Goal: Task Accomplishment & Management: Manage account settings

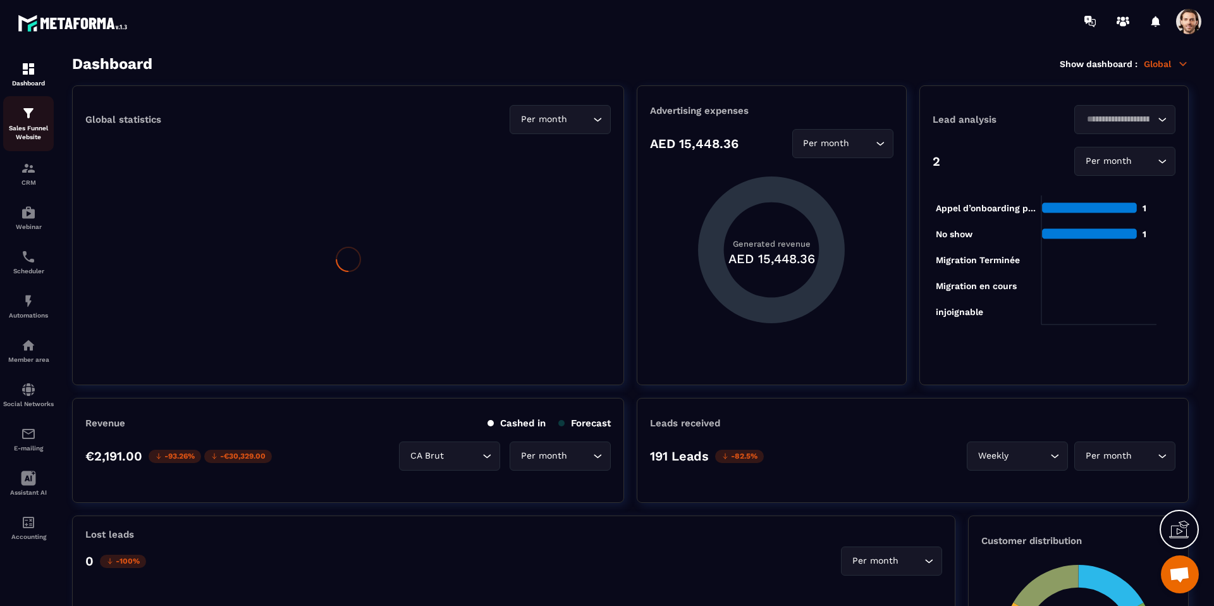
click at [41, 136] on p "Sales Funnel Website" at bounding box center [28, 133] width 51 height 18
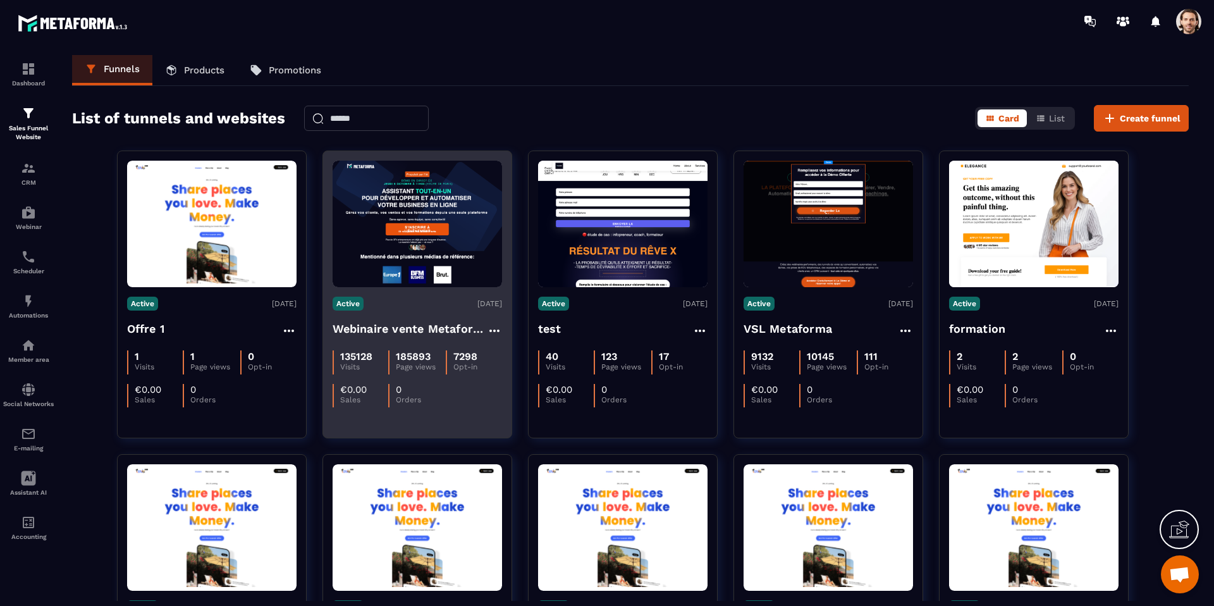
click at [405, 333] on h4 "Webinaire vente Metaforma" at bounding box center [410, 329] width 154 height 18
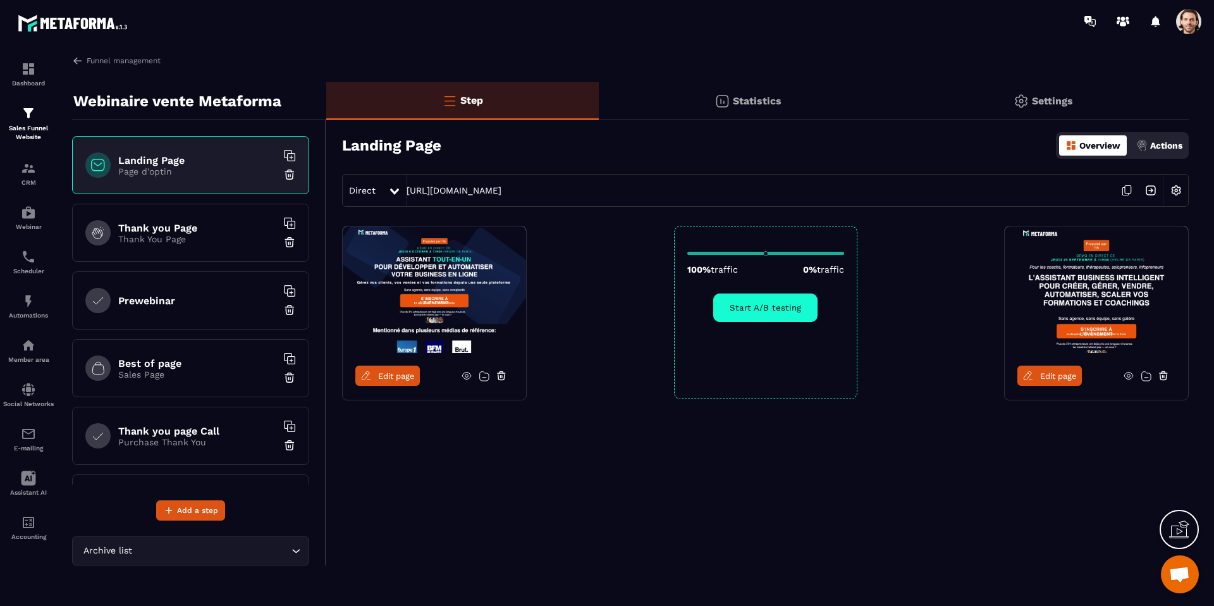
click at [722, 98] on img at bounding box center [722, 101] width 15 height 15
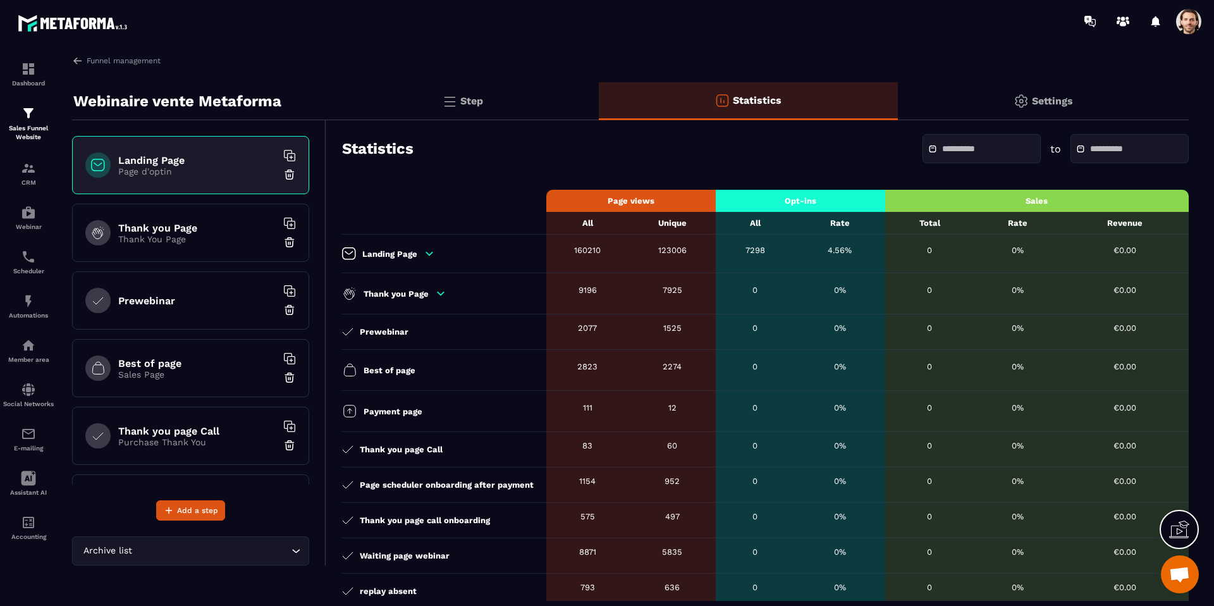
click at [977, 152] on input "text" at bounding box center [986, 148] width 89 height 9
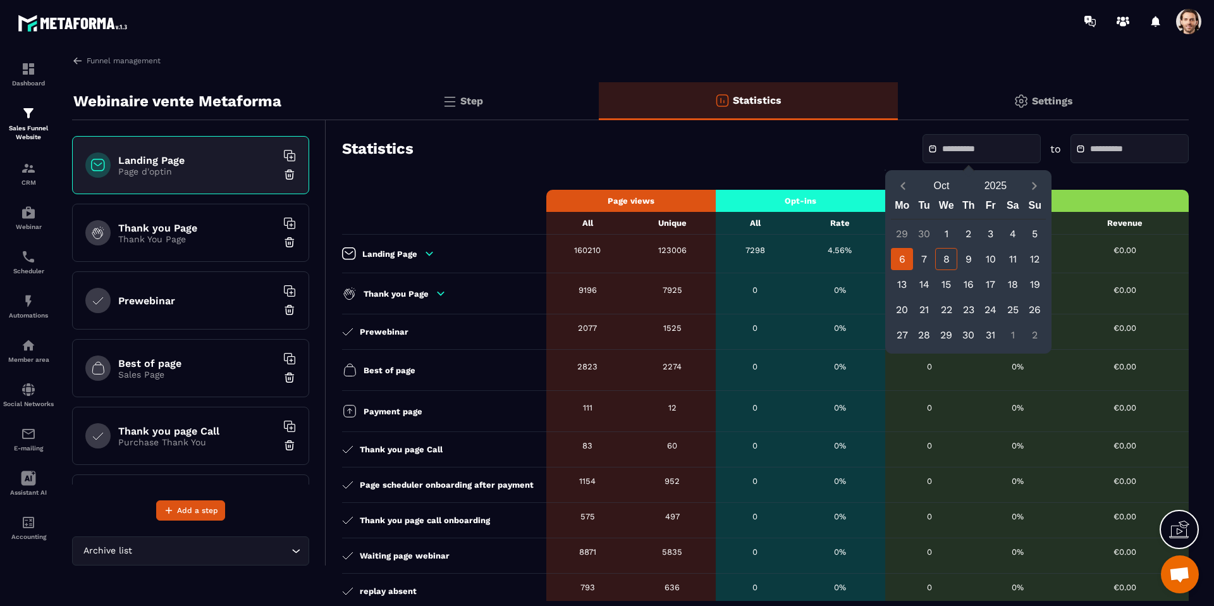
click at [906, 259] on div "6" at bounding box center [902, 259] width 22 height 22
type input "**********"
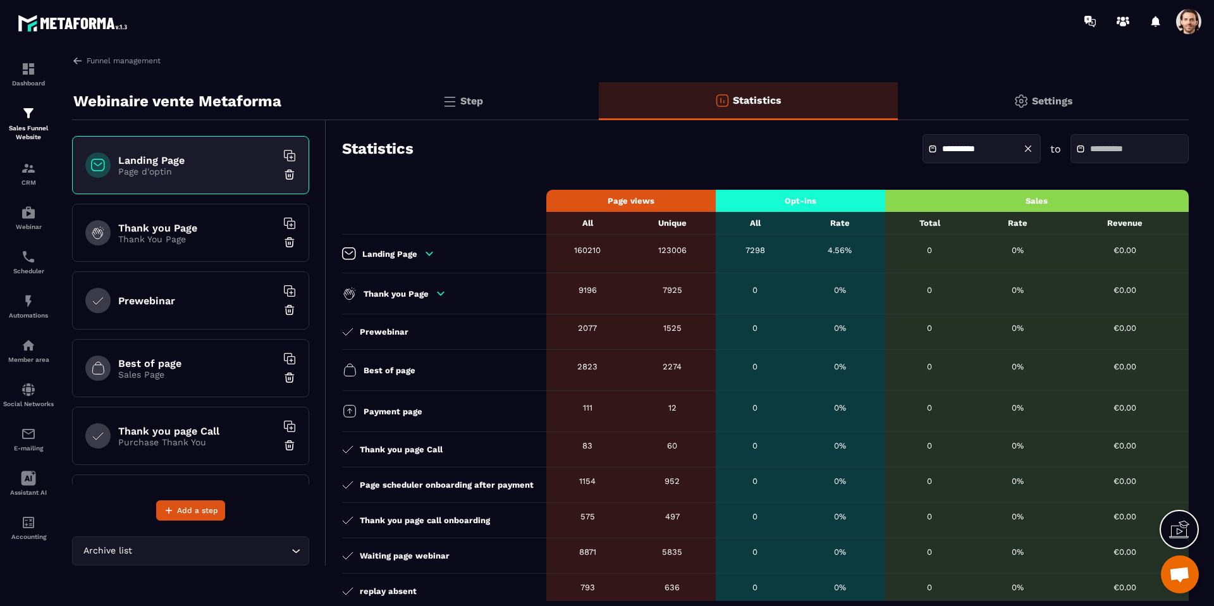
click at [1100, 147] on input "text" at bounding box center [1134, 148] width 89 height 9
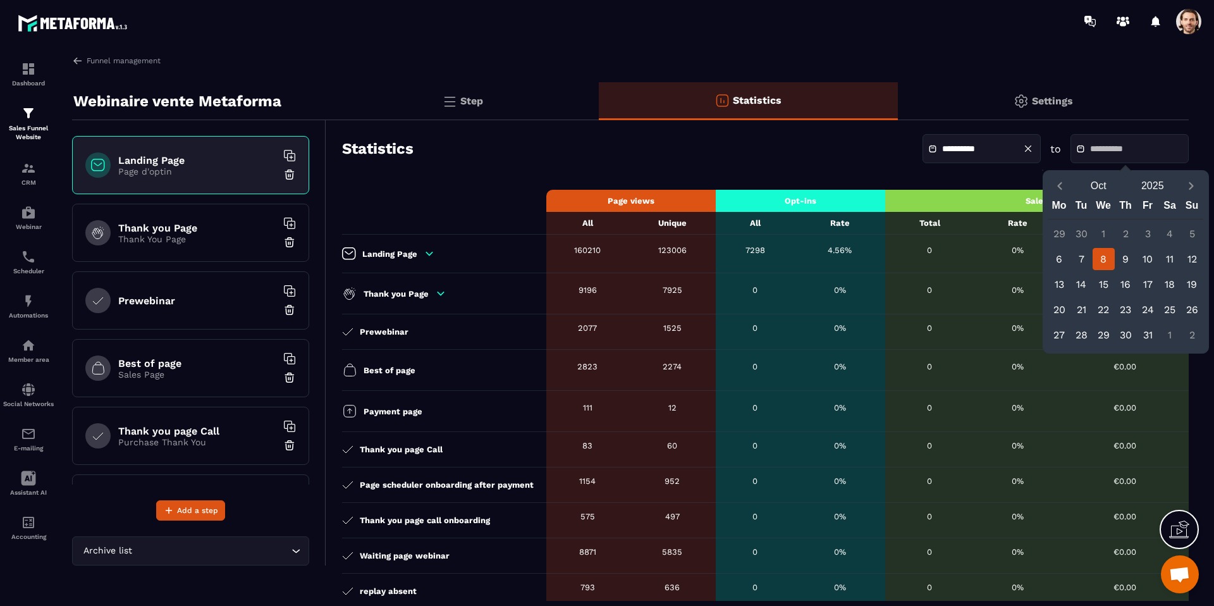
click at [1099, 261] on div "8" at bounding box center [1104, 259] width 22 height 22
type input "**********"
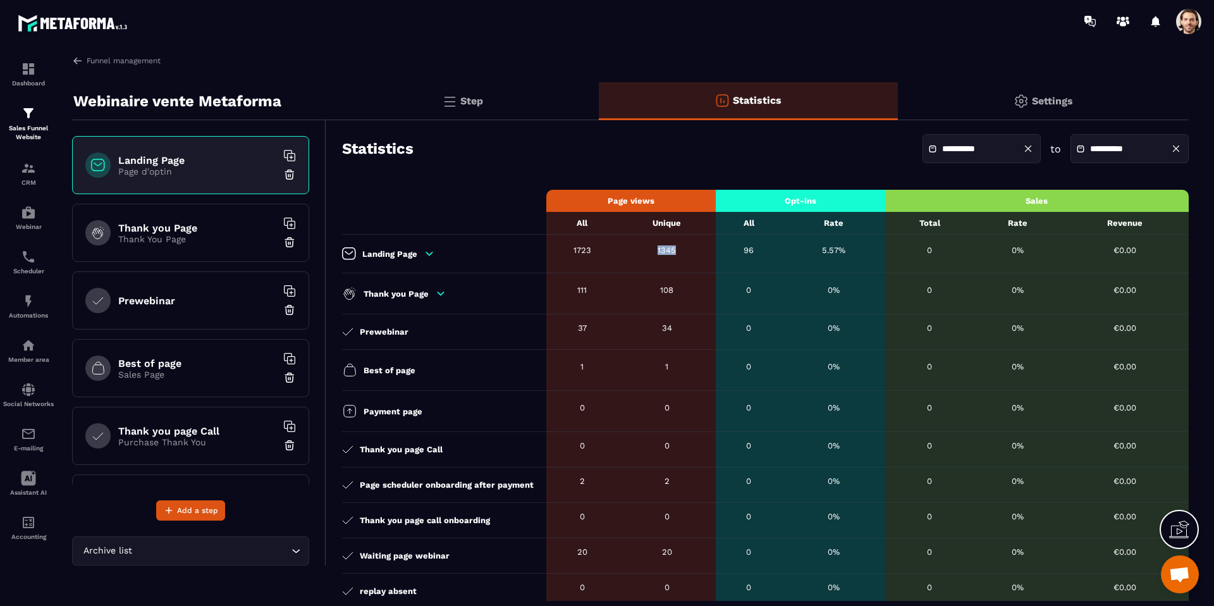
drag, startPoint x: 646, startPoint y: 251, endPoint x: 681, endPoint y: 250, distance: 34.8
click at [681, 250] on div "1345" at bounding box center [667, 249] width 85 height 9
click at [1181, 18] on span at bounding box center [1188, 21] width 25 height 25
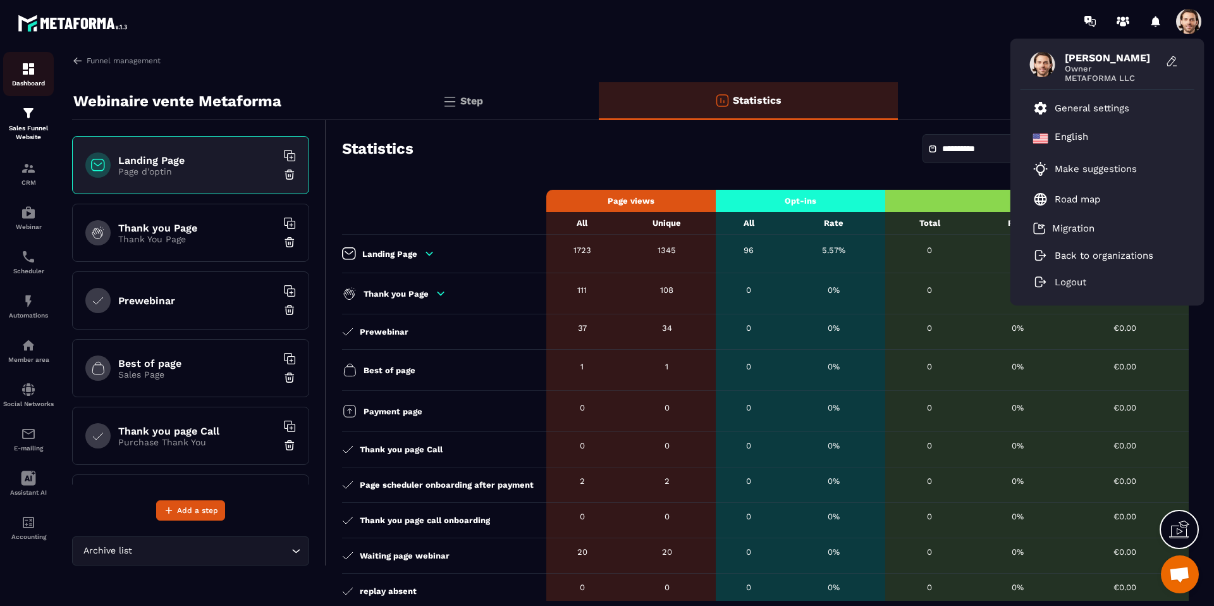
click at [35, 65] on img at bounding box center [28, 68] width 15 height 15
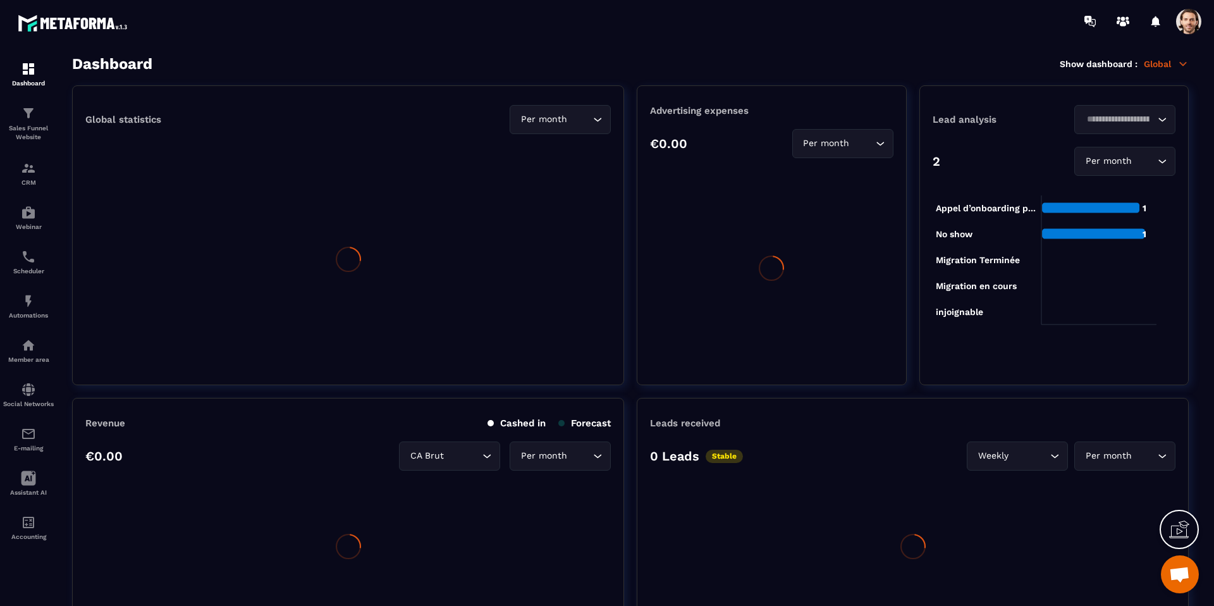
click at [1164, 65] on p "Global" at bounding box center [1166, 63] width 45 height 11
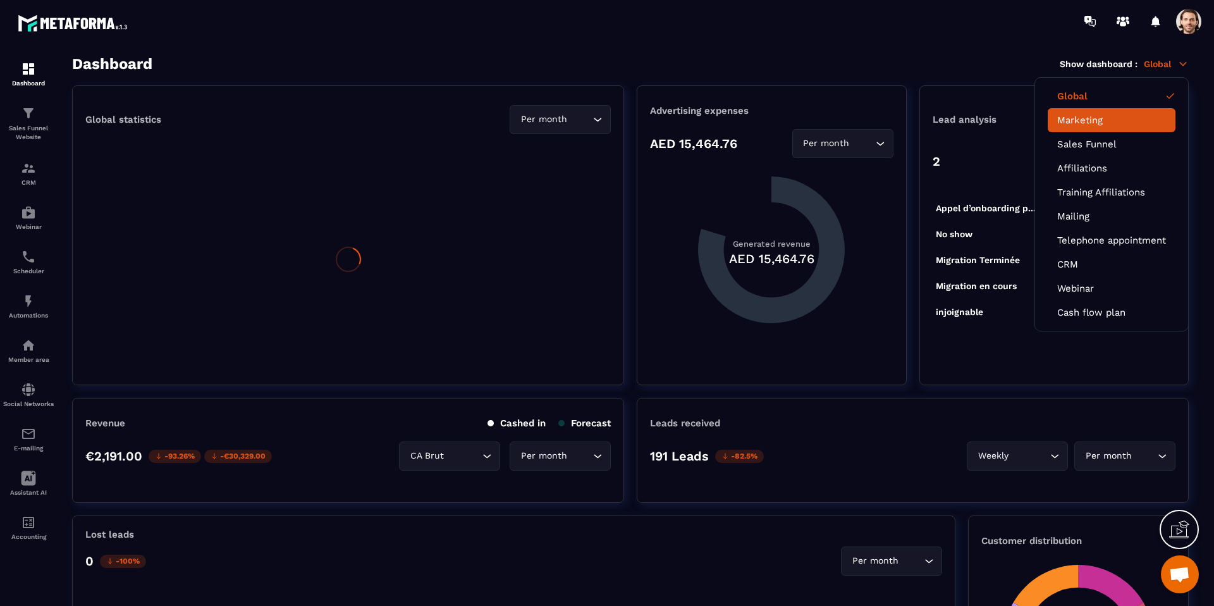
click at [1074, 118] on link "Marketing" at bounding box center [1111, 119] width 109 height 11
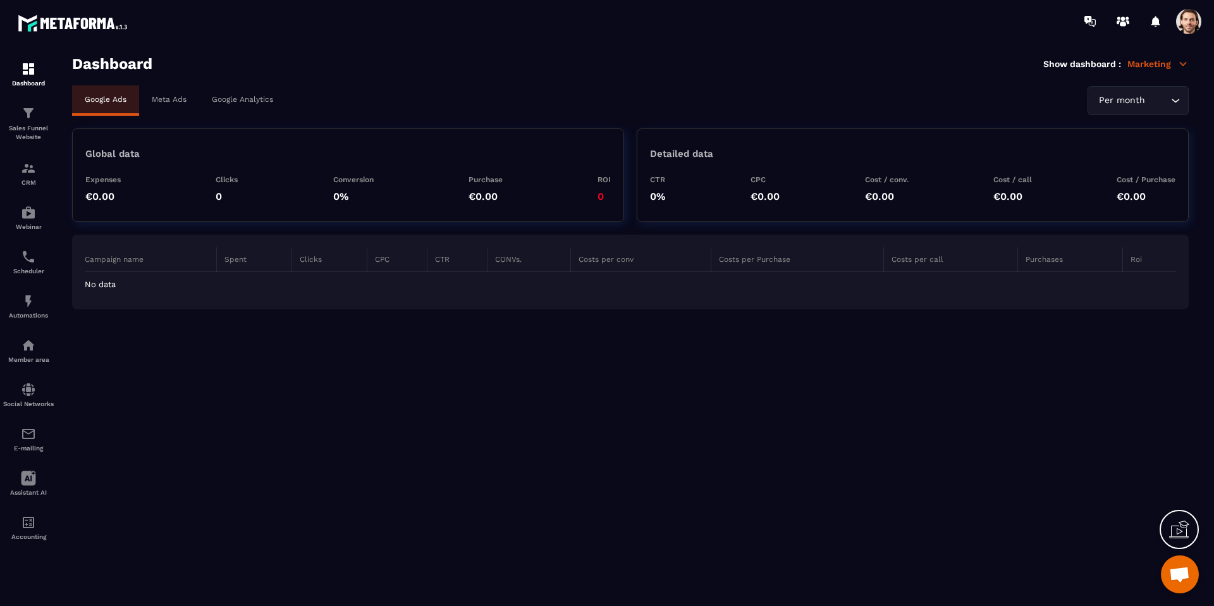
click at [152, 95] on p "Meta Ads" at bounding box center [169, 99] width 35 height 9
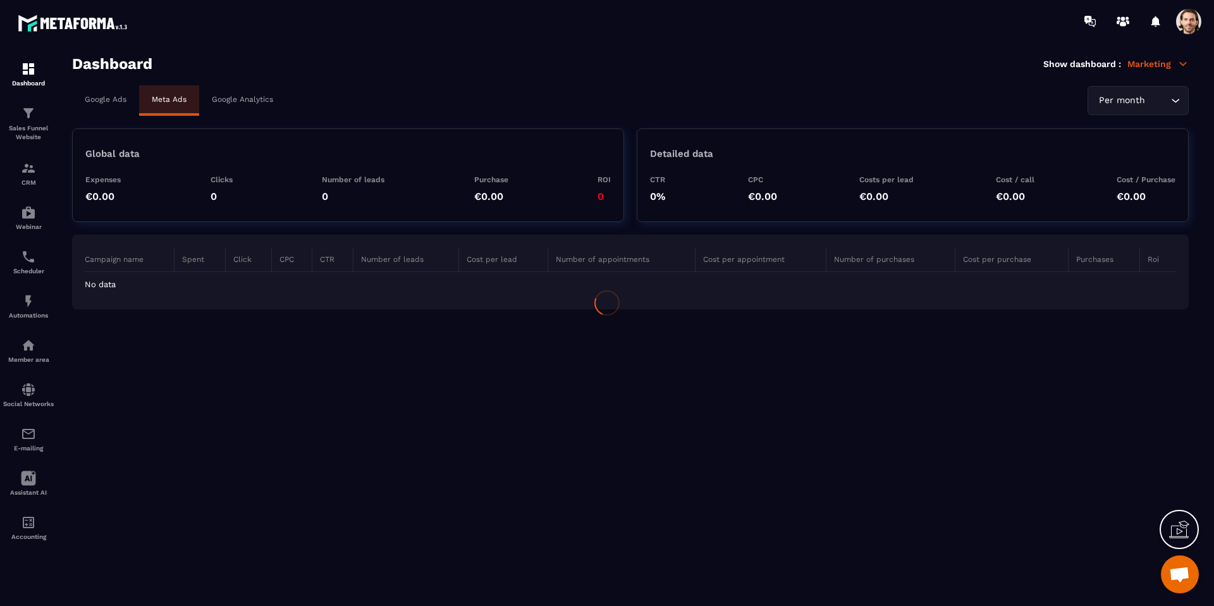
click at [1172, 100] on div at bounding box center [607, 303] width 1214 height 606
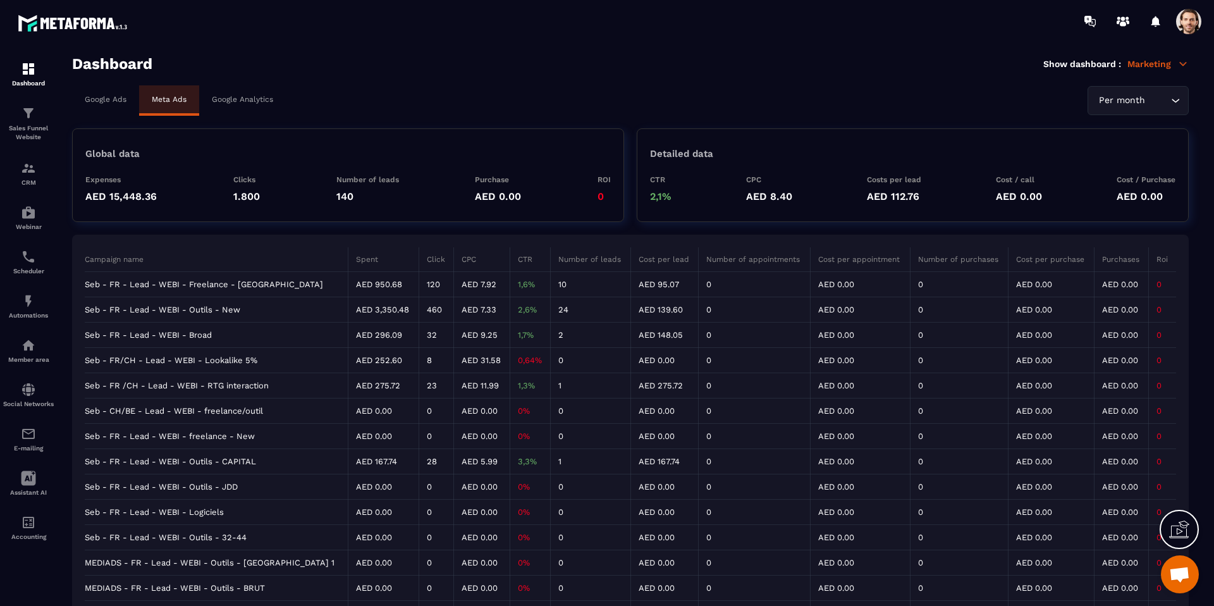
click at [1172, 101] on icon "Search for option" at bounding box center [1175, 100] width 13 height 13
click at [1111, 171] on p "Custom date" at bounding box center [1138, 177] width 75 height 13
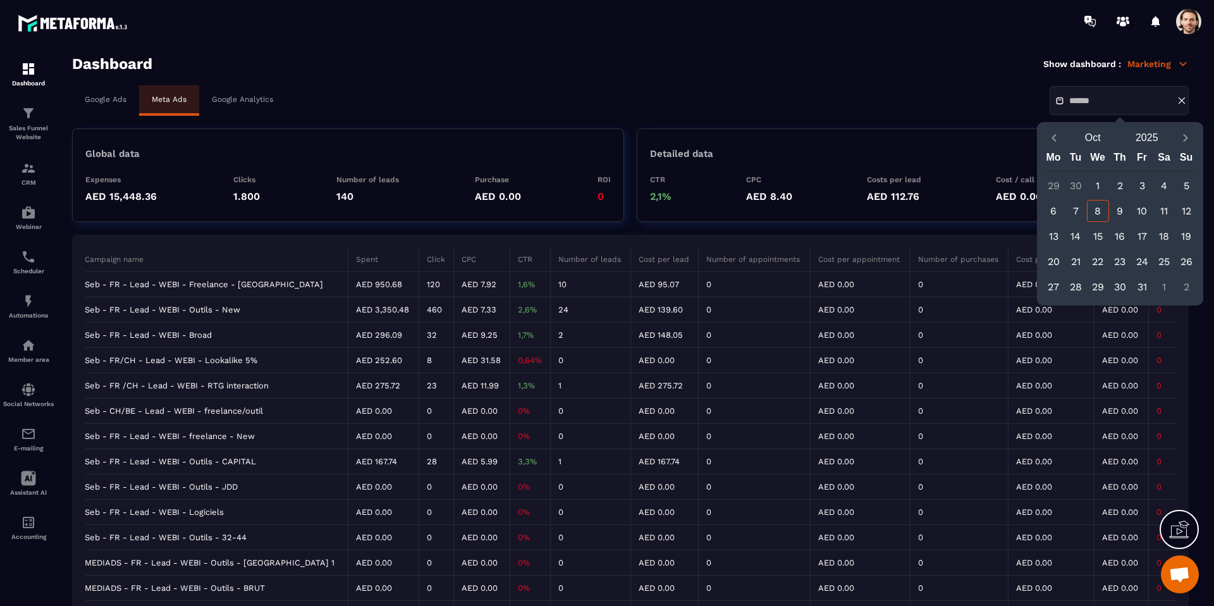
click at [1055, 213] on div "6" at bounding box center [1054, 211] width 22 height 22
click at [1099, 211] on div "8" at bounding box center [1098, 211] width 22 height 22
type input "**********"
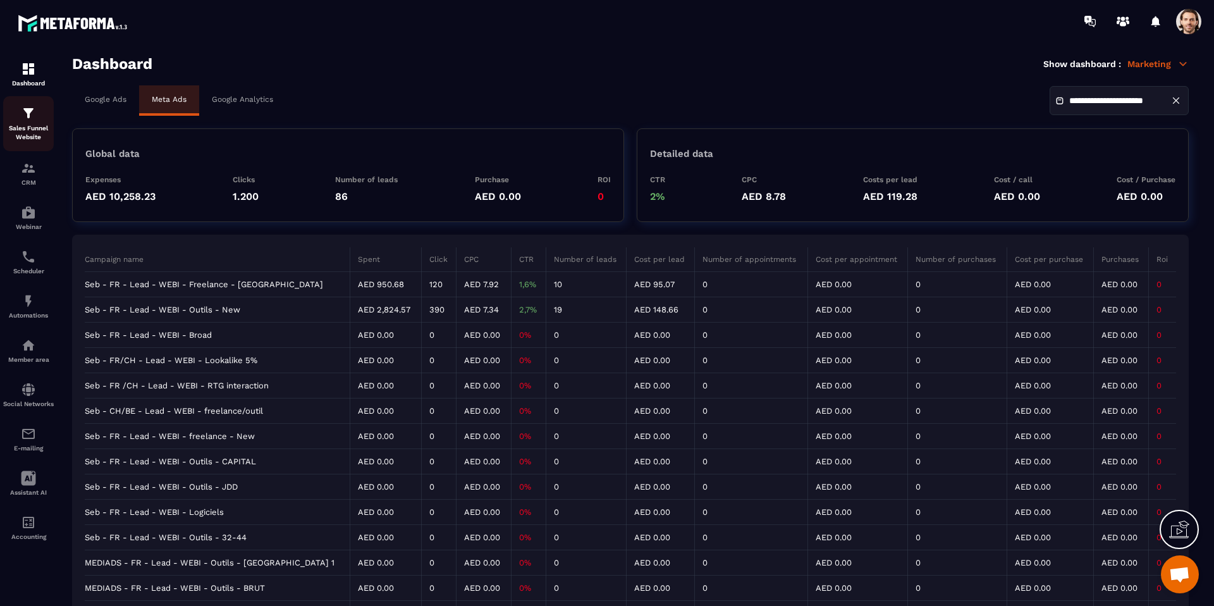
click at [22, 124] on p "Sales Funnel Website" at bounding box center [28, 133] width 51 height 18
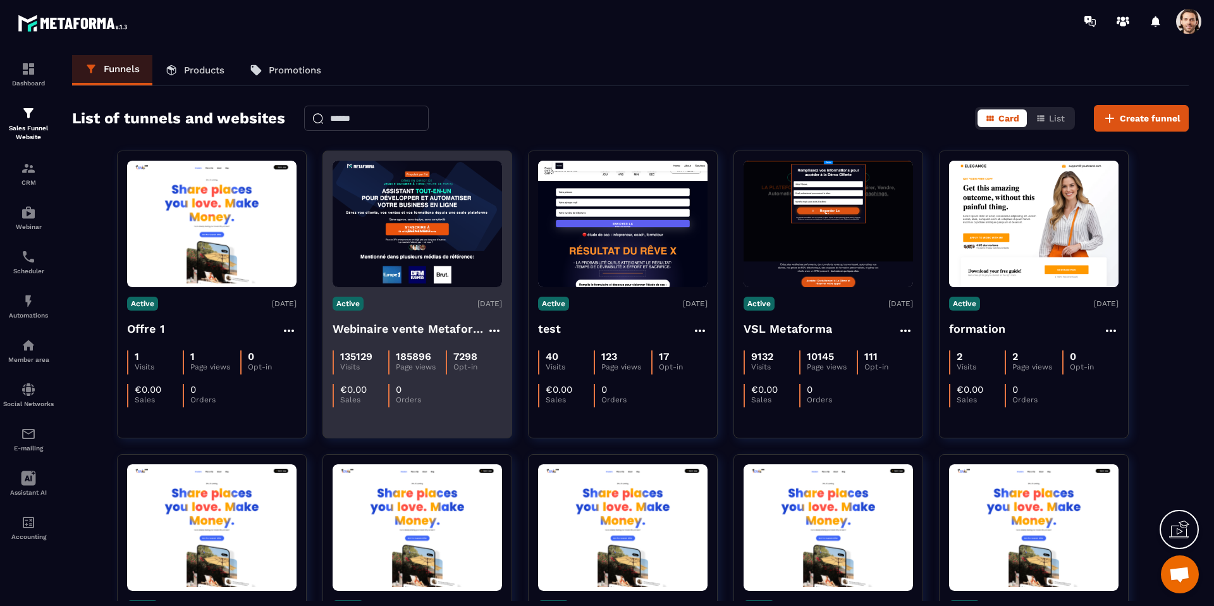
click at [433, 327] on h4 "Webinaire vente Metaforma" at bounding box center [410, 329] width 154 height 18
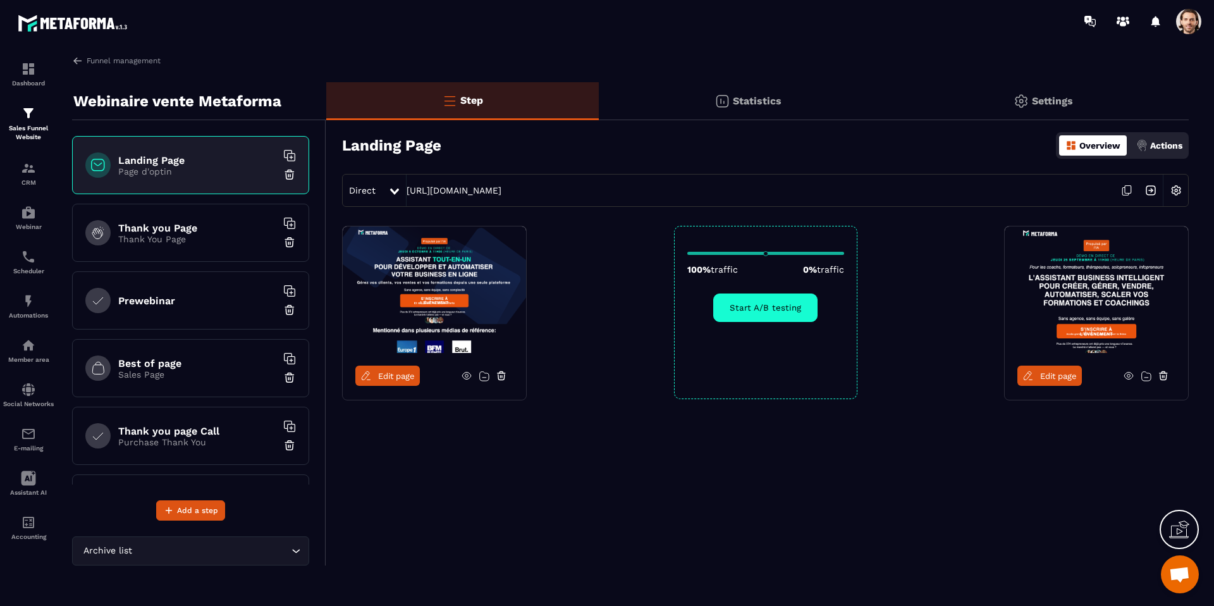
click at [1128, 374] on icon at bounding box center [1129, 375] width 3 height 3
click at [1039, 371] on link "Edit page" at bounding box center [1050, 376] width 65 height 20
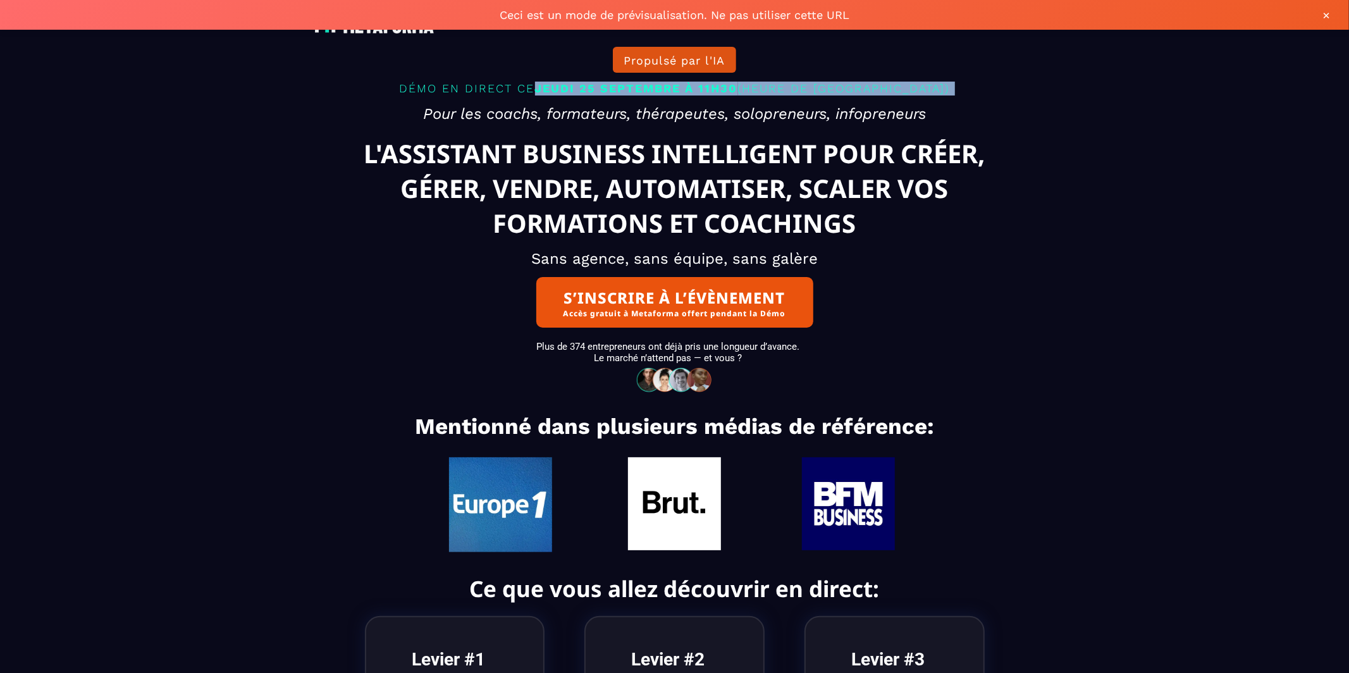
drag, startPoint x: 517, startPoint y: 99, endPoint x: 882, endPoint y: 116, distance: 365.3
click at [882, 116] on div "Propulsé par l'IA DÉMO EN DIRECT [PERSON_NAME] 25 SEPTEMBRE À 11H30 (HEURE DE P…" at bounding box center [675, 197] width 791 height 395
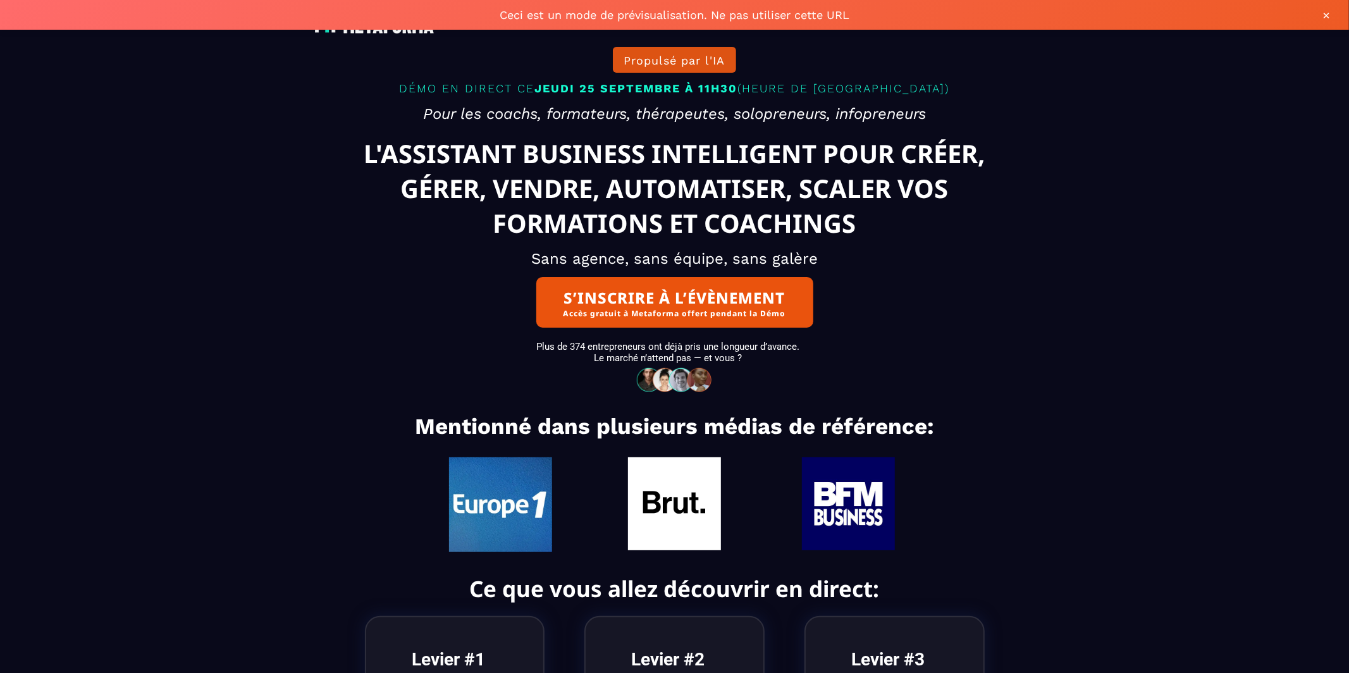
drag, startPoint x: 522, startPoint y: 104, endPoint x: 942, endPoint y: 108, distance: 420.0
click at [942, 99] on p "DÉMO EN DIRECT CE JEUDI 25 SEPTEMBRE À 11H30 (HEURE DE PARIS)" at bounding box center [675, 88] width 772 height 20
drag, startPoint x: 803, startPoint y: 104, endPoint x: 470, endPoint y: 106, distance: 332.7
click at [470, 99] on p "DÉMO EN DIRECT CE JEUDI 25 SEPTEMBRE À 11H30 (HEURE DE PARIS)" at bounding box center [675, 88] width 772 height 20
